Goal: Check status

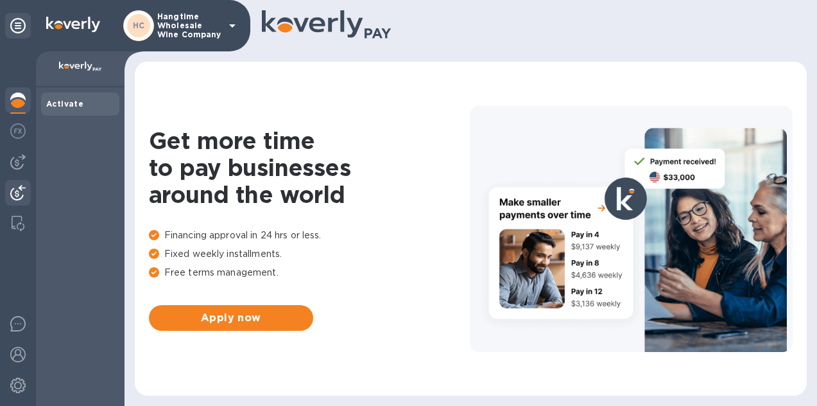
click at [19, 190] on img at bounding box center [17, 192] width 15 height 15
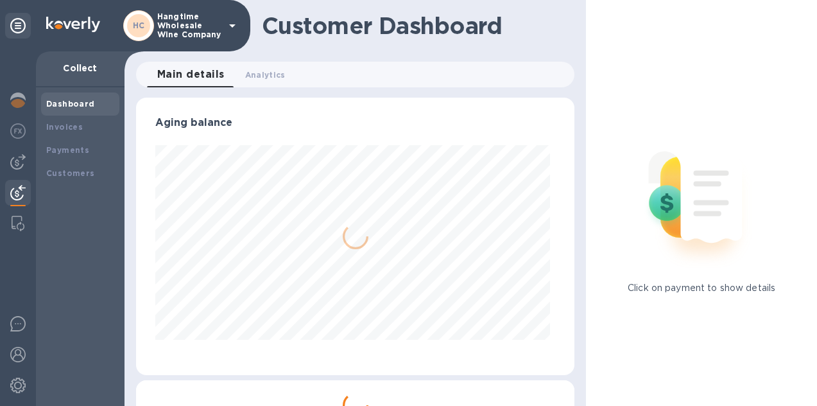
scroll to position [277, 433]
click at [64, 152] on b "Payments" at bounding box center [67, 150] width 43 height 10
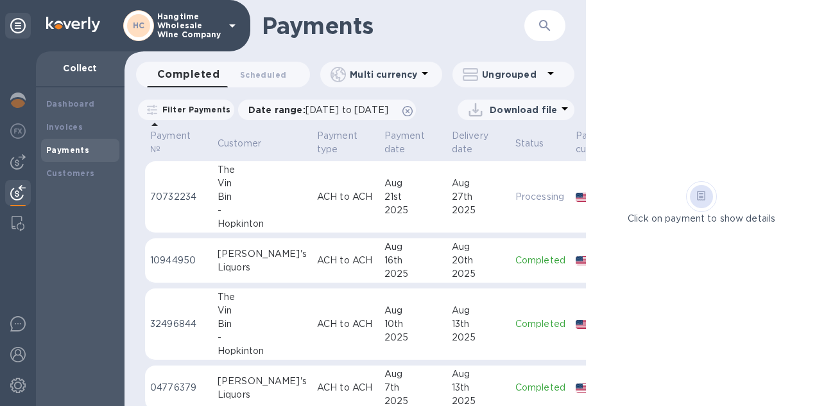
click at [317, 204] on p "ACH to ACH" at bounding box center [345, 196] width 57 height 13
